Goal: Information Seeking & Learning: Learn about a topic

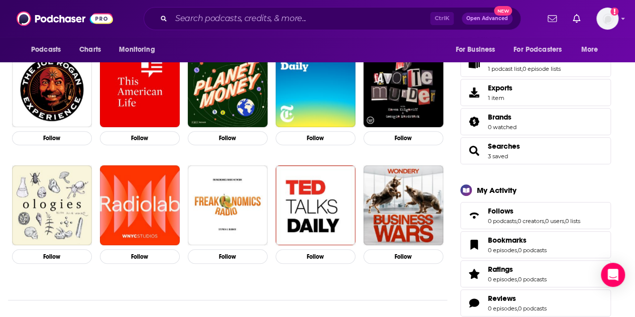
scroll to position [50, 0]
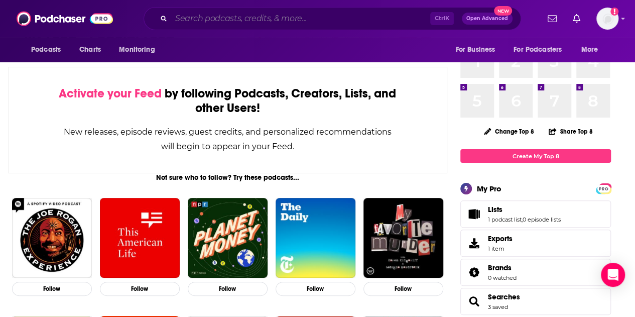
click at [220, 18] on input "Search podcasts, credits, & more..." at bounding box center [300, 19] width 259 height 16
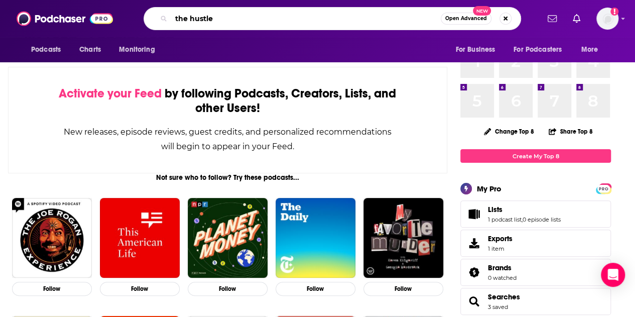
type input "the hustle"
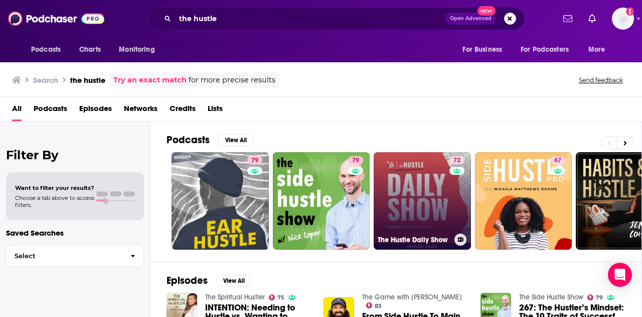
click at [428, 204] on link "72 The Hustle Daily Show" at bounding box center [422, 200] width 97 height 97
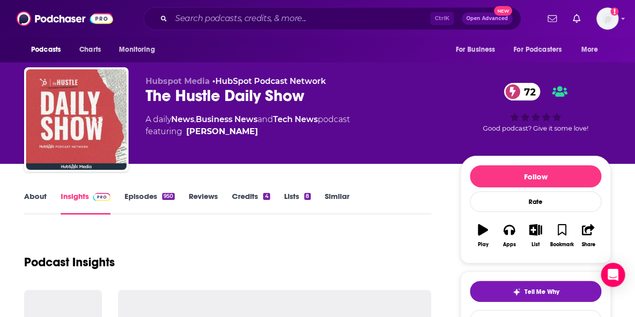
click at [132, 203] on link "Episodes 950" at bounding box center [149, 202] width 50 height 23
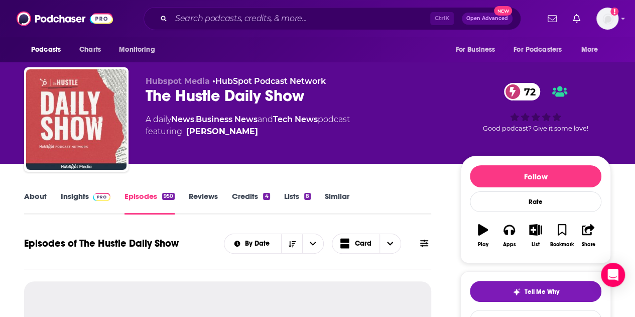
click at [63, 206] on link "Insights" at bounding box center [86, 202] width 50 height 23
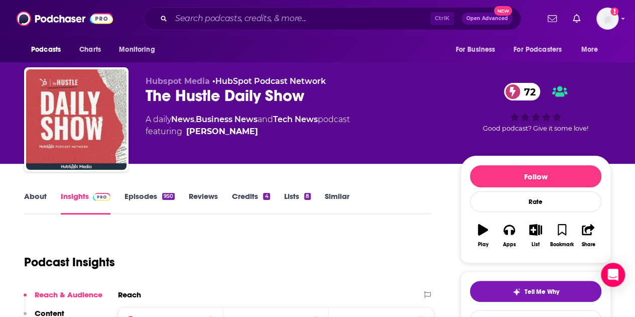
click at [76, 194] on link "Insights" at bounding box center [86, 202] width 50 height 23
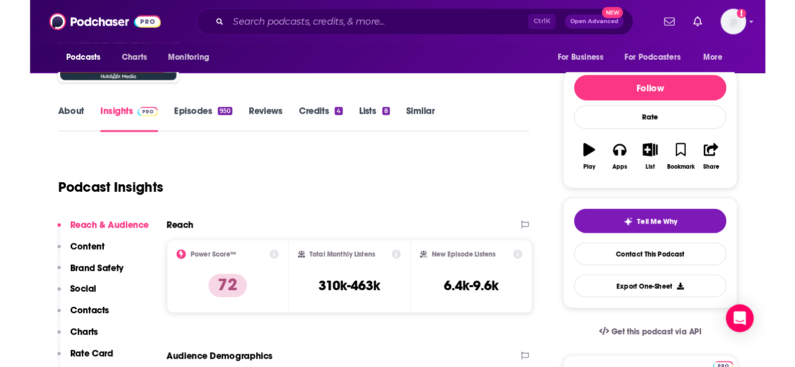
scroll to position [98, 0]
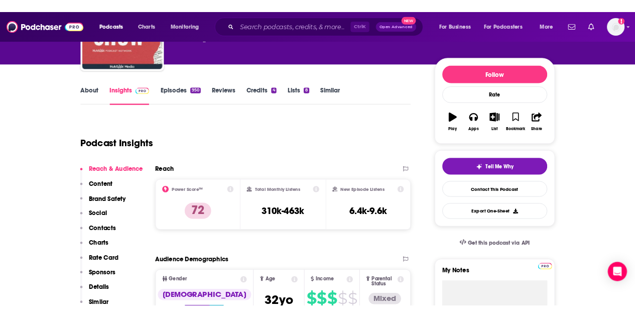
scroll to position [112, 0]
